Goal: Find specific page/section: Find specific page/section

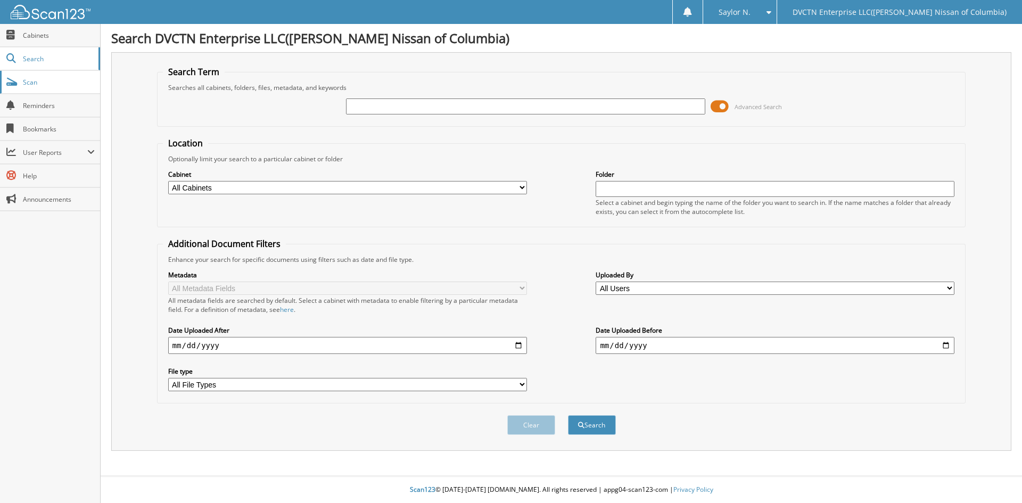
click at [60, 86] on span "Scan" at bounding box center [59, 82] width 72 height 9
type input "6002640"
click at [568, 415] on button "Search" at bounding box center [592, 425] width 48 height 20
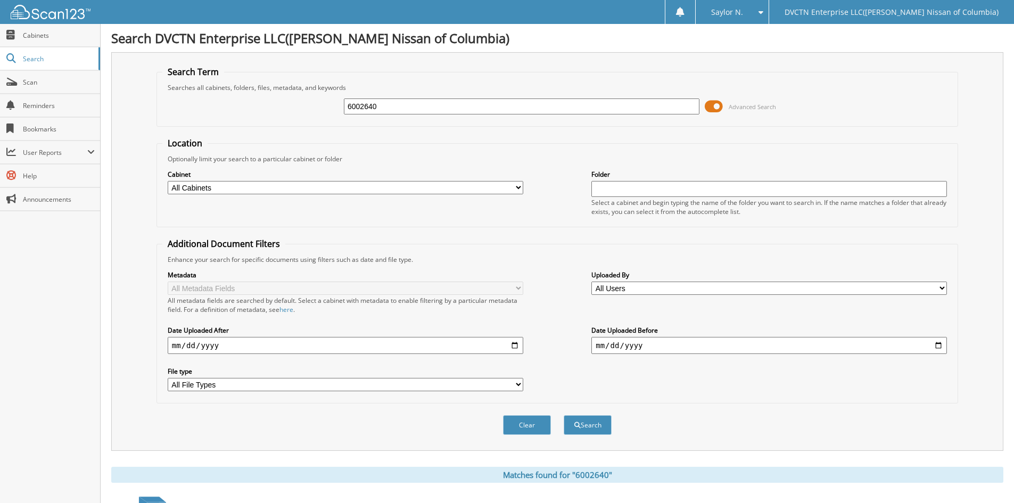
click at [450, 97] on div "6002640 Advanced Search" at bounding box center [557, 106] width 790 height 29
click at [430, 106] on input "6002640" at bounding box center [522, 106] width 356 height 16
type input "6002641"
click at [564, 415] on button "Search" at bounding box center [588, 425] width 48 height 20
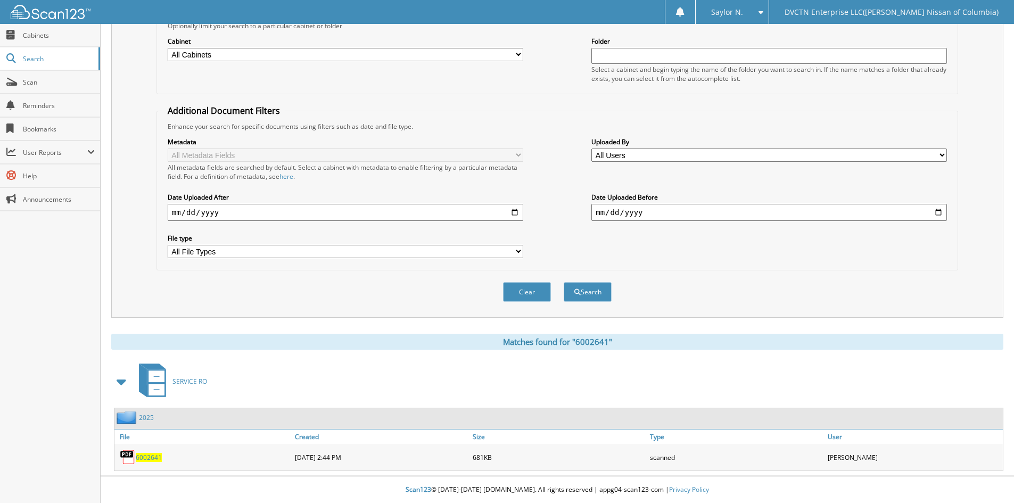
click at [141, 459] on span "6002641" at bounding box center [149, 457] width 26 height 9
